Goal: Check status: Check status

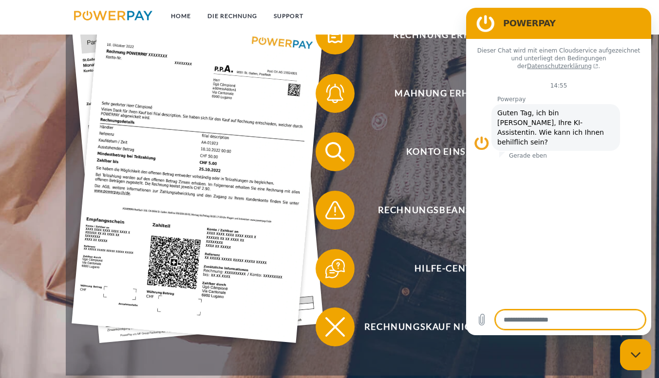
scroll to position [221, 0]
click at [632, 352] on icon "Messaging-Fenster schließen" at bounding box center [635, 355] width 10 height 6
type textarea "*"
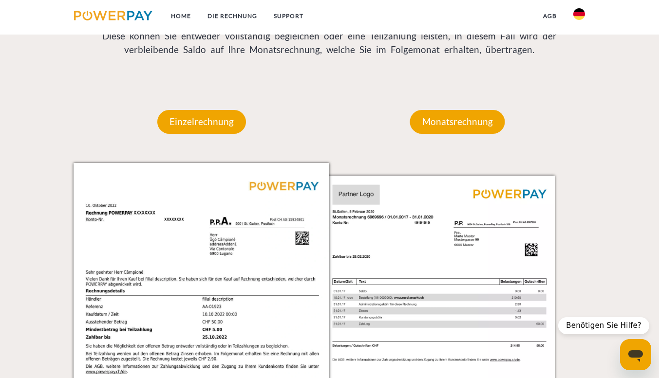
scroll to position [805, 0]
click at [481, 124] on p "Monatsrechnung" at bounding box center [457, 121] width 95 height 23
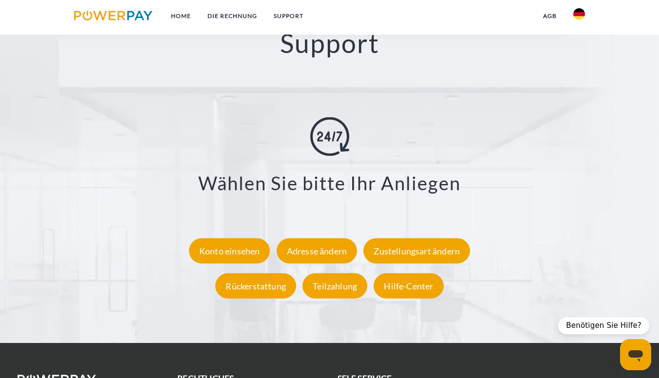
scroll to position [1620, 0]
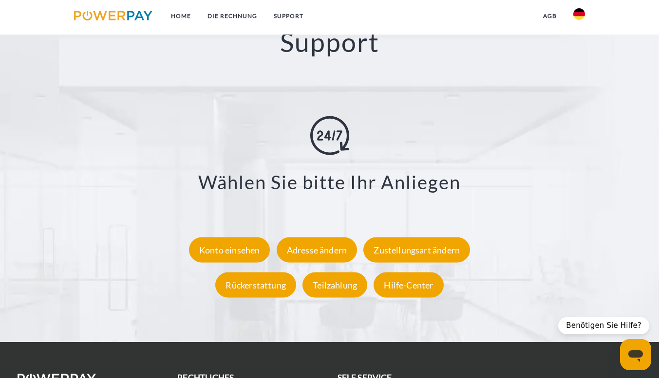
click at [260, 255] on div "Konto einsehen" at bounding box center [229, 249] width 81 height 25
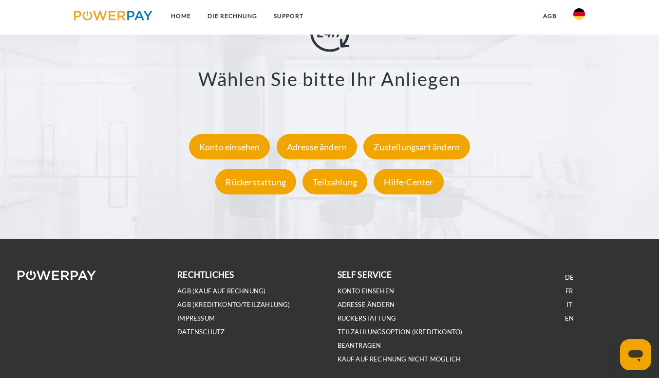
scroll to position [1765, 0]
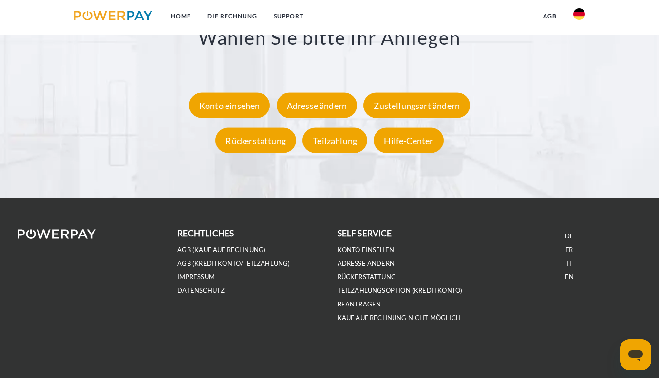
click at [246, 103] on div "Konto einsehen" at bounding box center [229, 104] width 81 height 25
